Goal: Task Accomplishment & Management: Complete application form

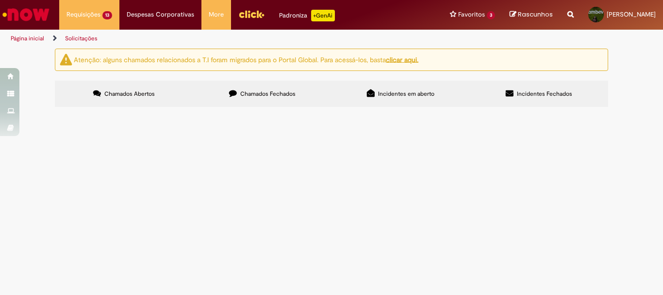
scroll to position [49, 0]
click at [0, 0] on span "correção de PDV, Alocar setor 203" at bounding box center [0, 0] width 0 height 0
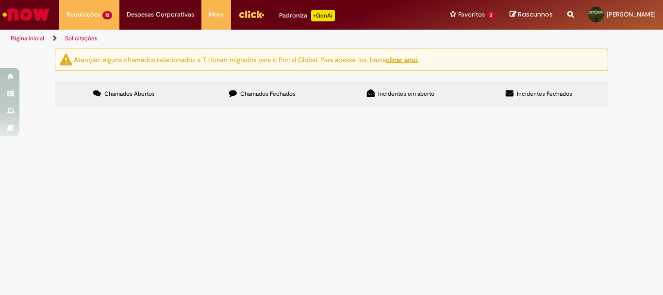
click at [0, 0] on span "correção de PDV, Alocar setor 203" at bounding box center [0, 0] width 0 height 0
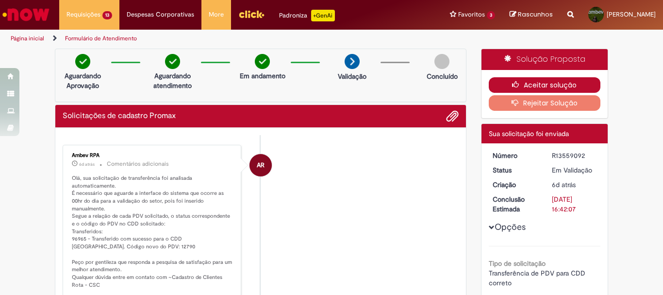
click at [553, 84] on button "Aceitar solução" at bounding box center [545, 85] width 112 height 16
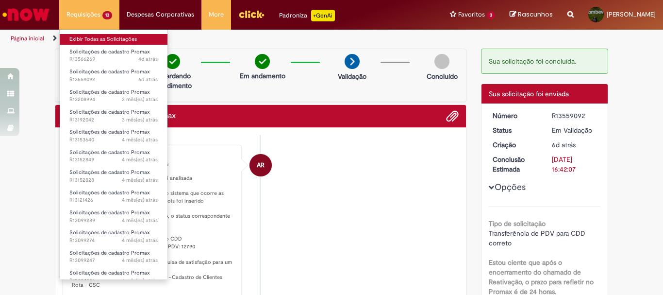
click at [99, 37] on link "Exibir Todas as Solicitações" at bounding box center [114, 39] width 108 height 11
